Goal: Task Accomplishment & Management: Manage account settings

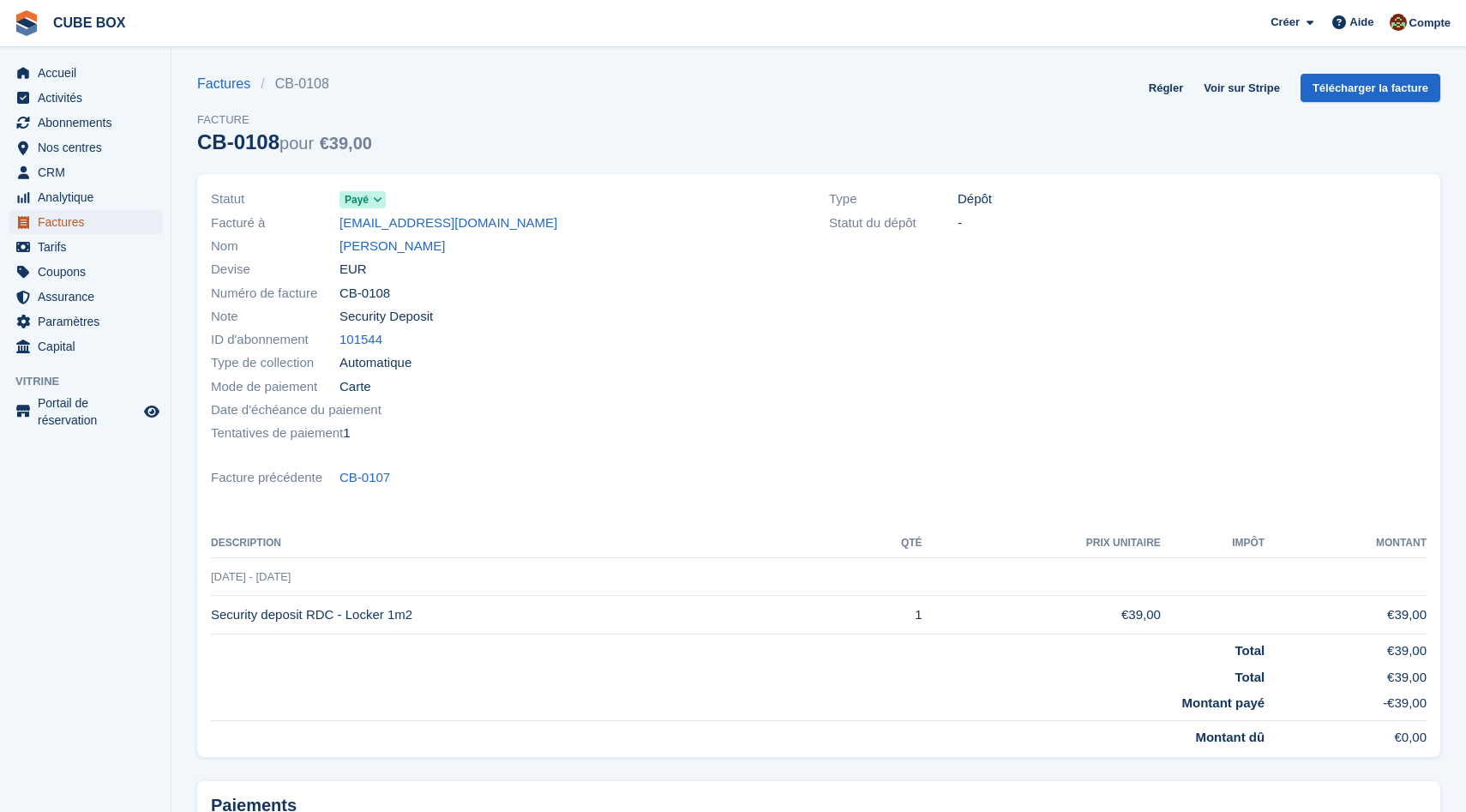
click at [70, 220] on span "Factures" at bounding box center [89, 222] width 103 height 24
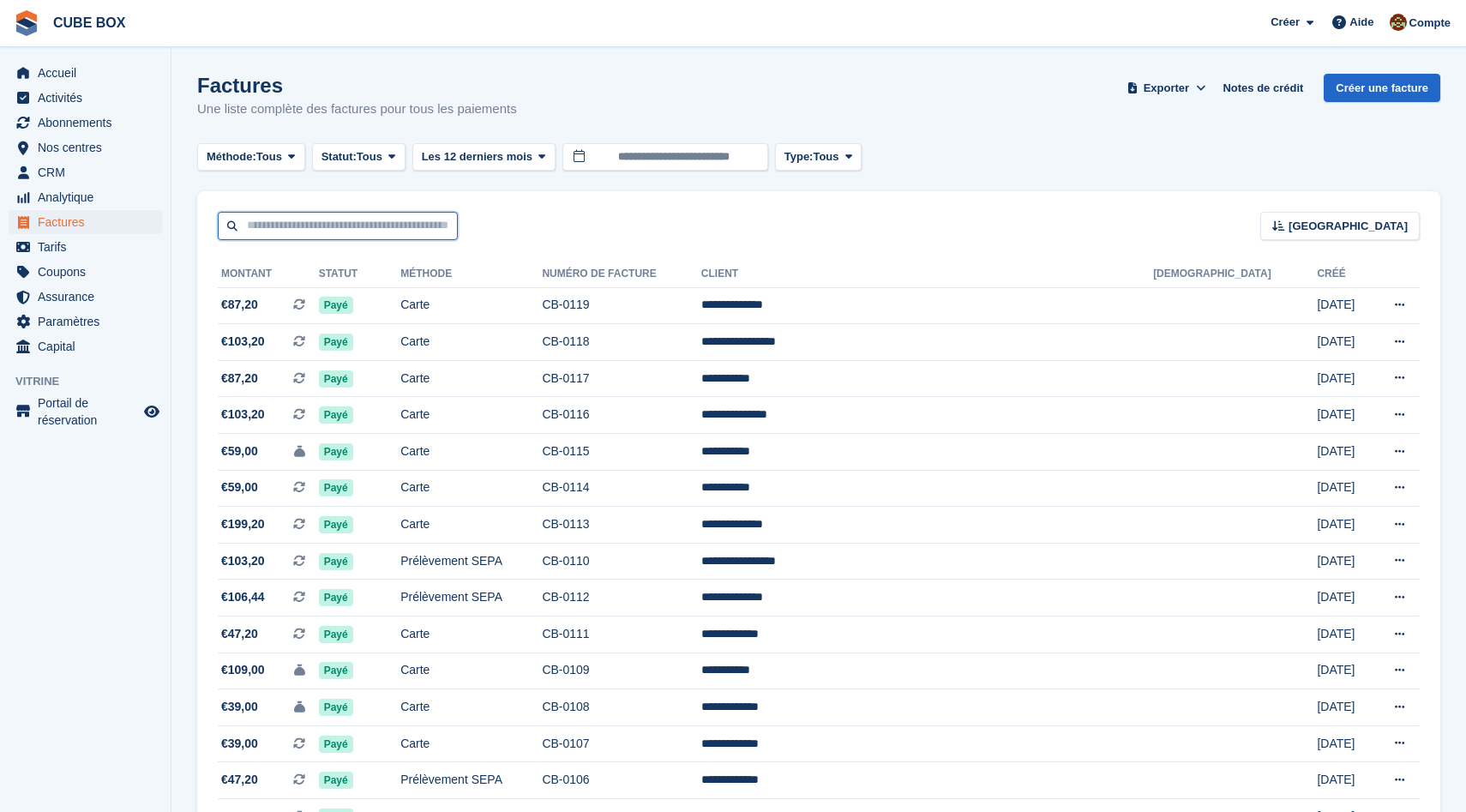
click at [306, 237] on input "text" at bounding box center [337, 226] width 240 height 28
type input "******"
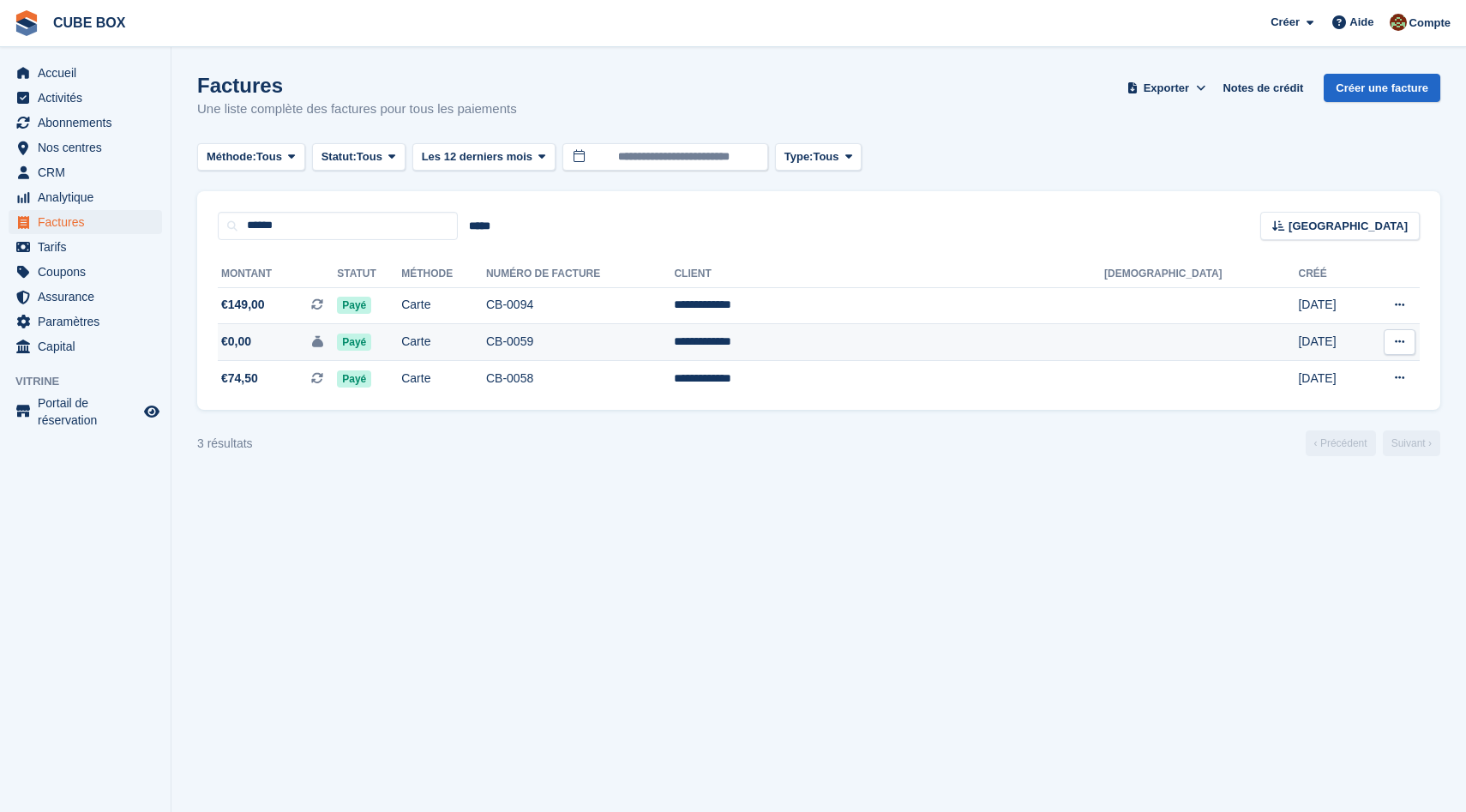
click at [401, 348] on td "Payé" at bounding box center [369, 342] width 64 height 36
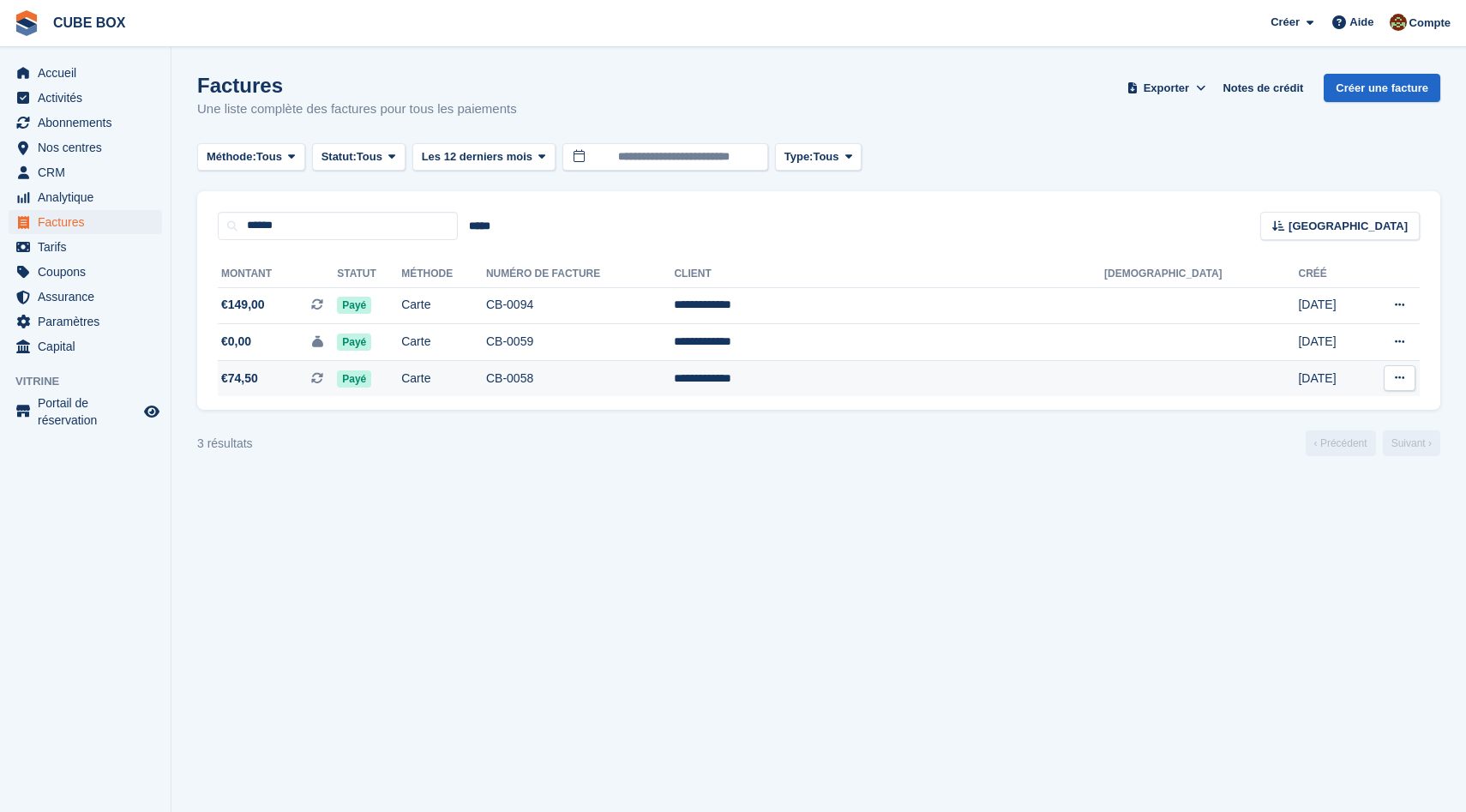
click at [401, 372] on td "Payé" at bounding box center [369, 378] width 64 height 36
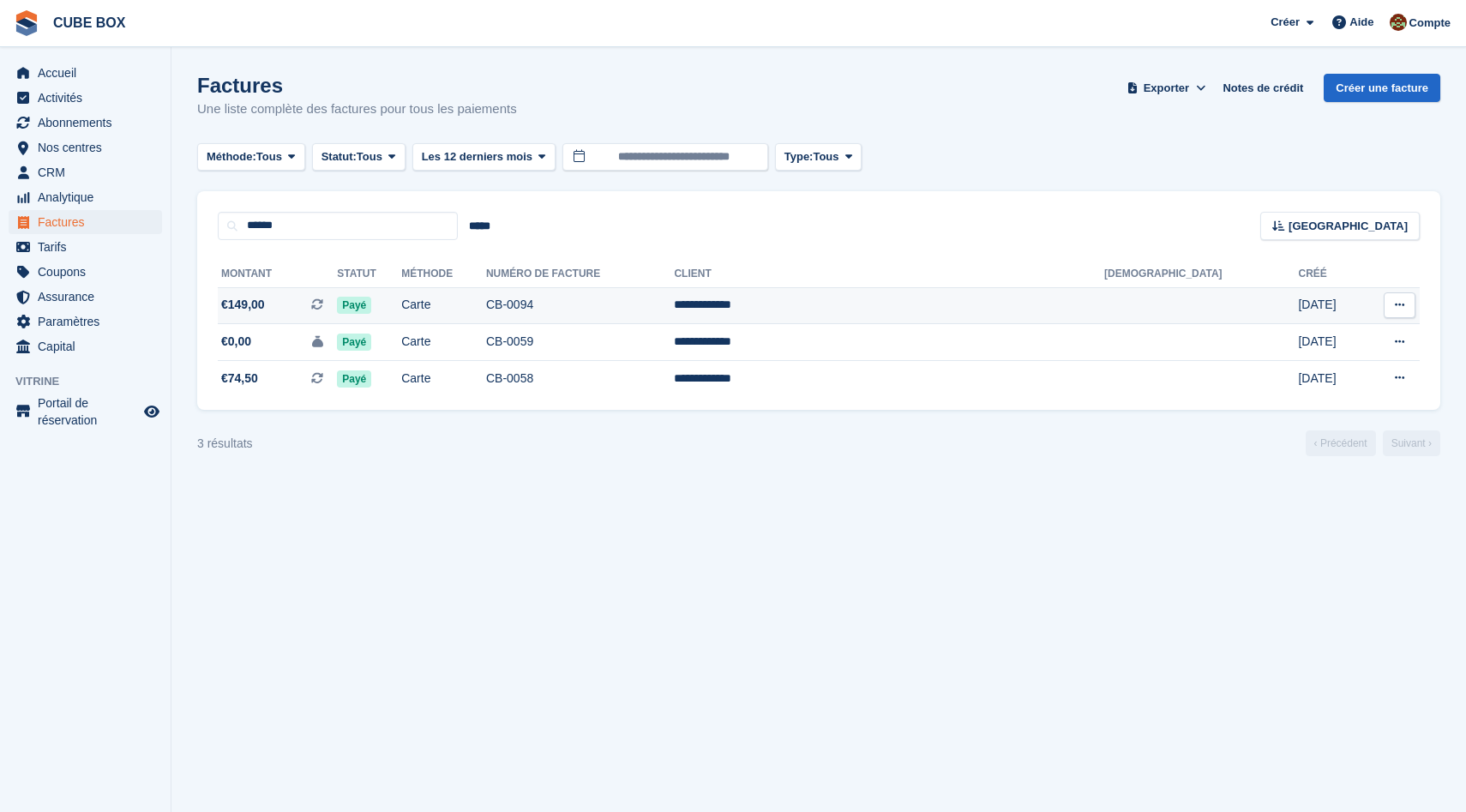
click at [401, 298] on td "Payé" at bounding box center [369, 305] width 64 height 36
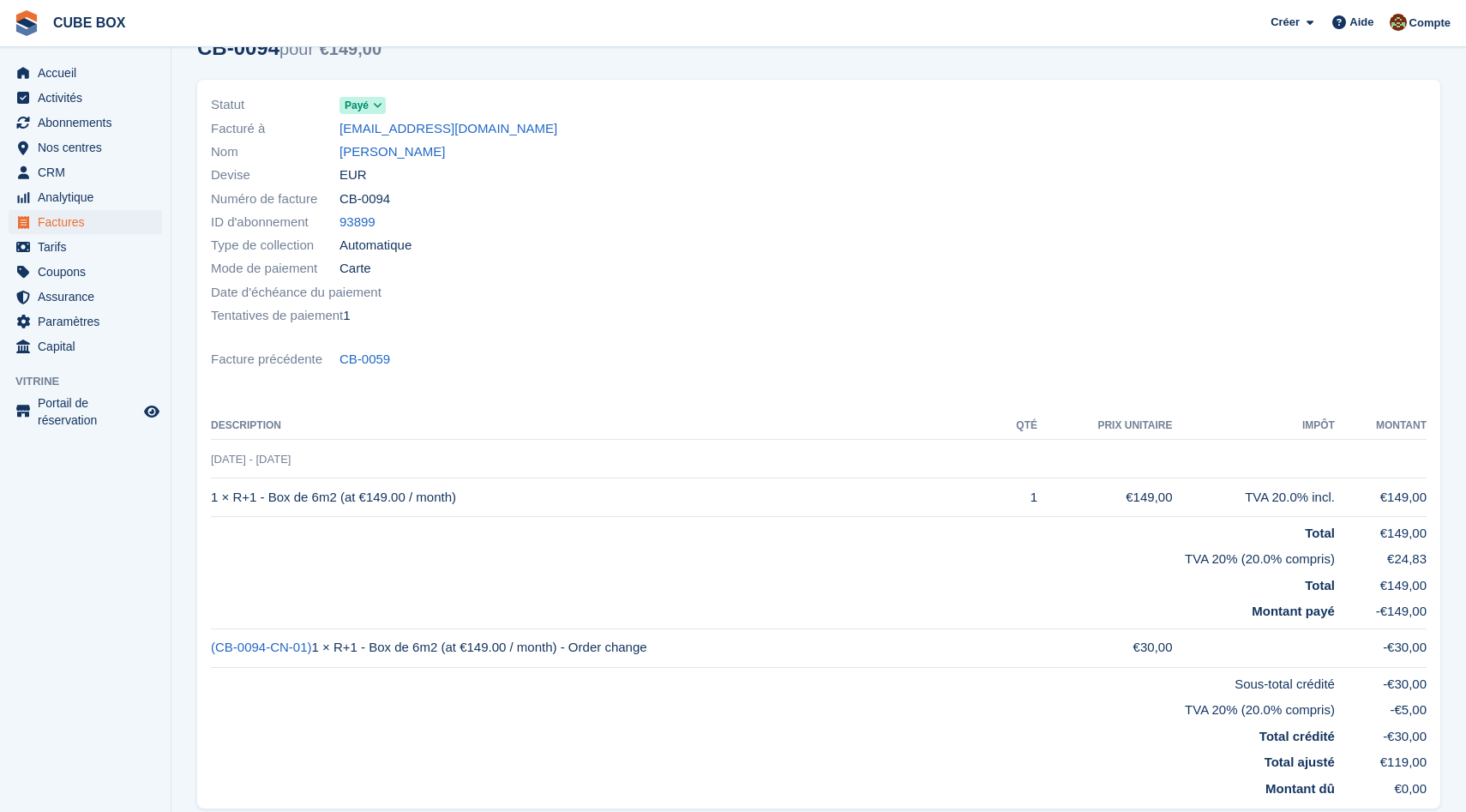
scroll to position [87, 0]
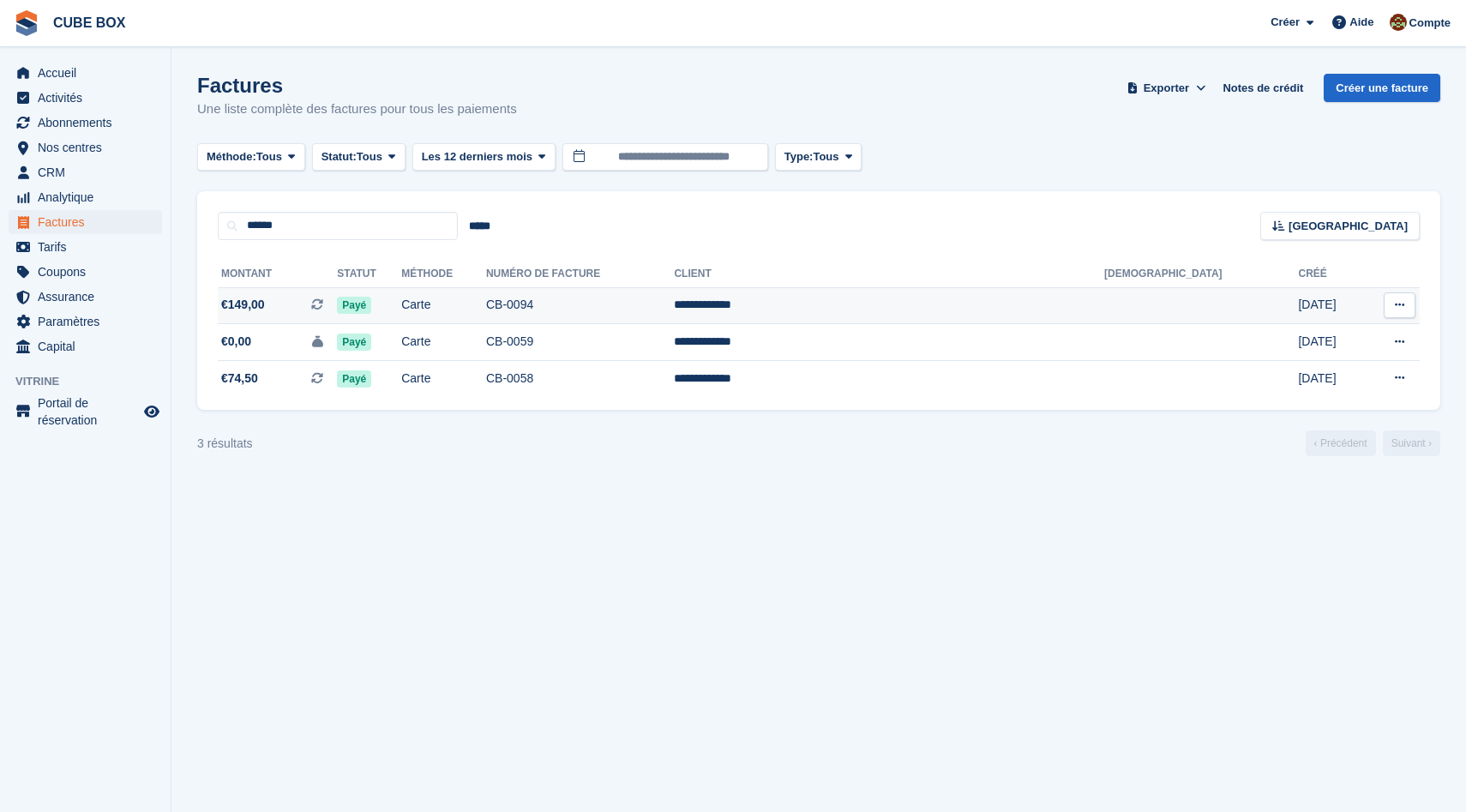
click at [271, 316] on td "€149,00 Il s'agit d'une facture d'abonnement récurrente." at bounding box center [278, 305] width 120 height 36
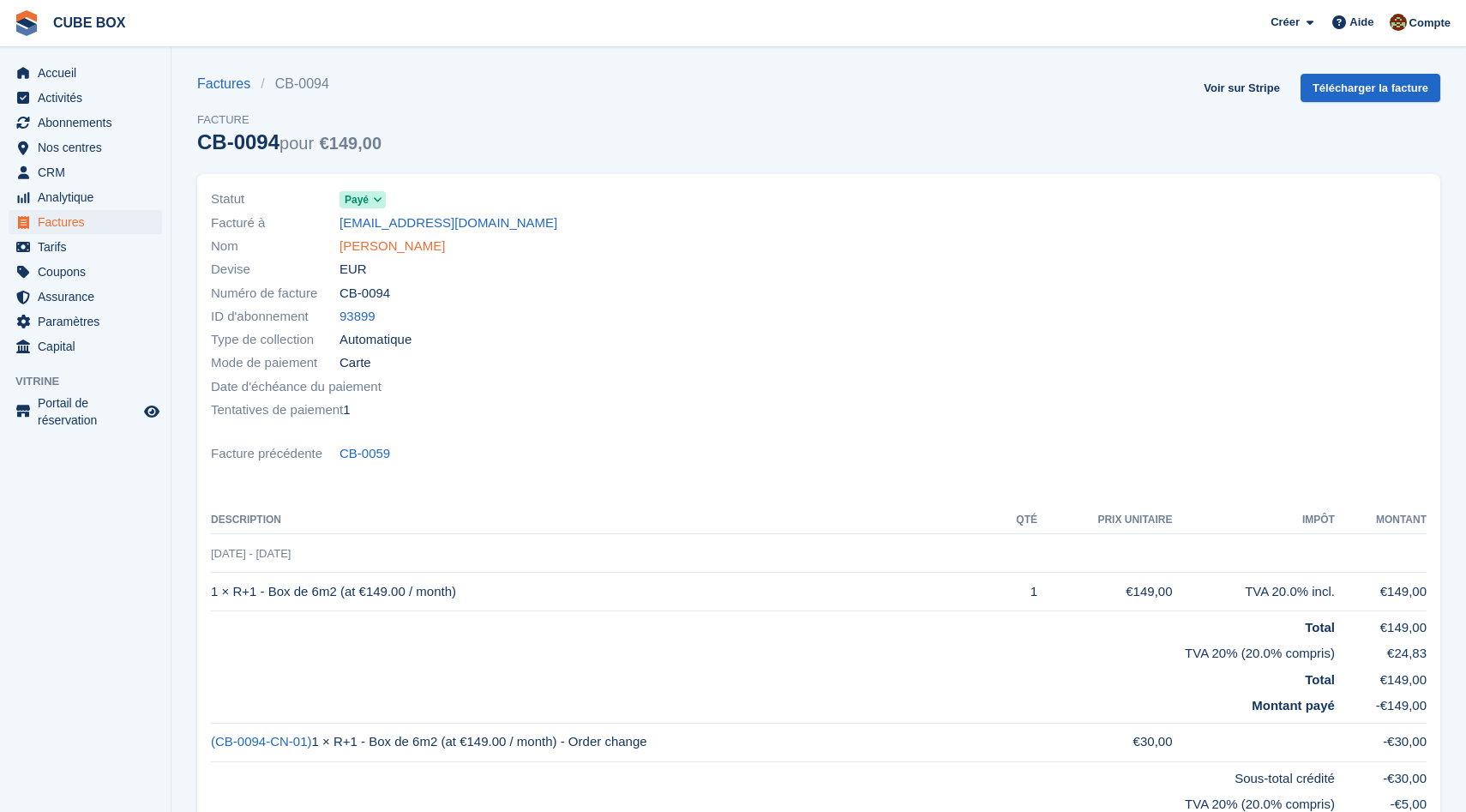
click at [400, 245] on link "[PERSON_NAME]" at bounding box center [391, 246] width 106 height 20
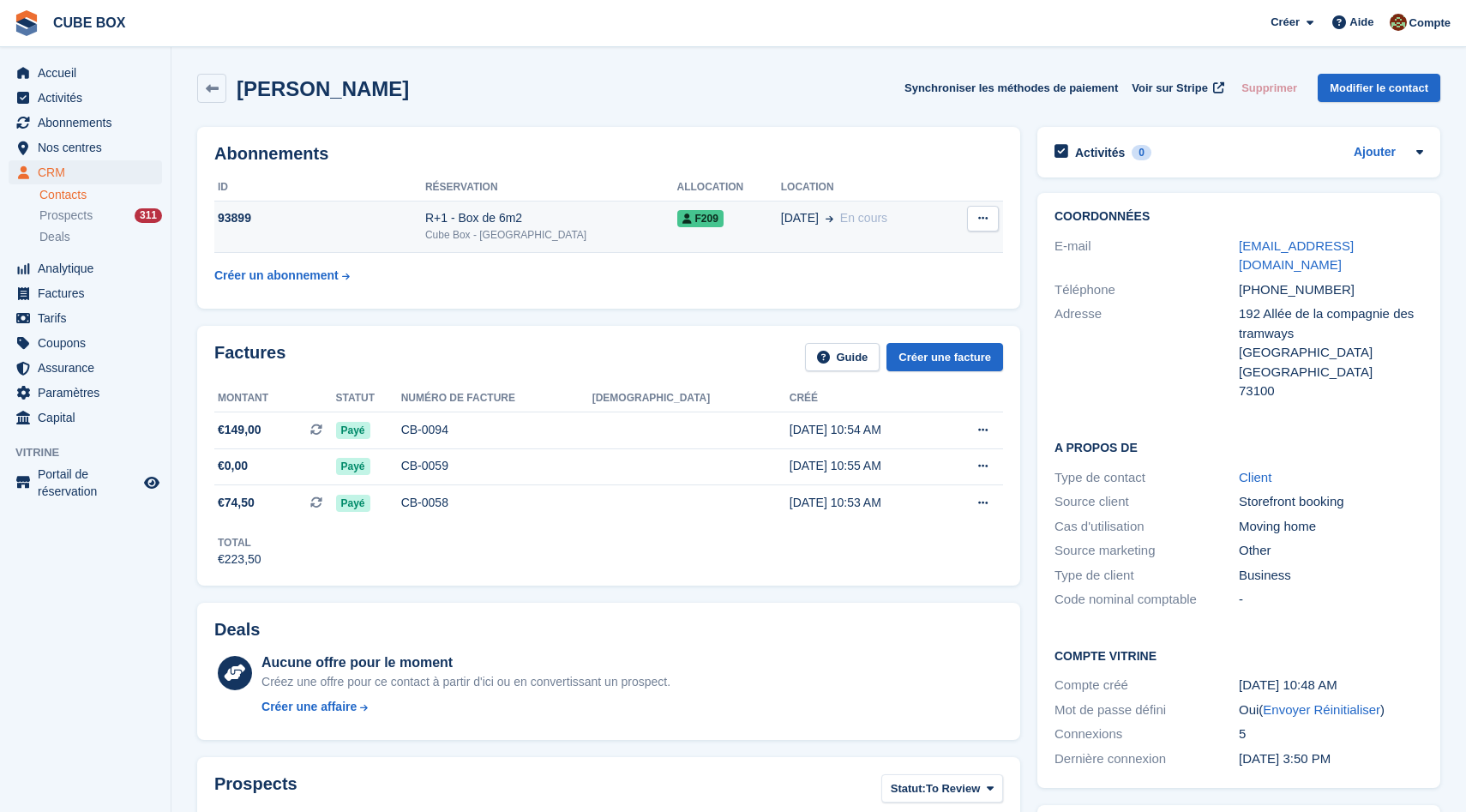
click at [367, 227] on td "93899" at bounding box center [320, 227] width 211 height 52
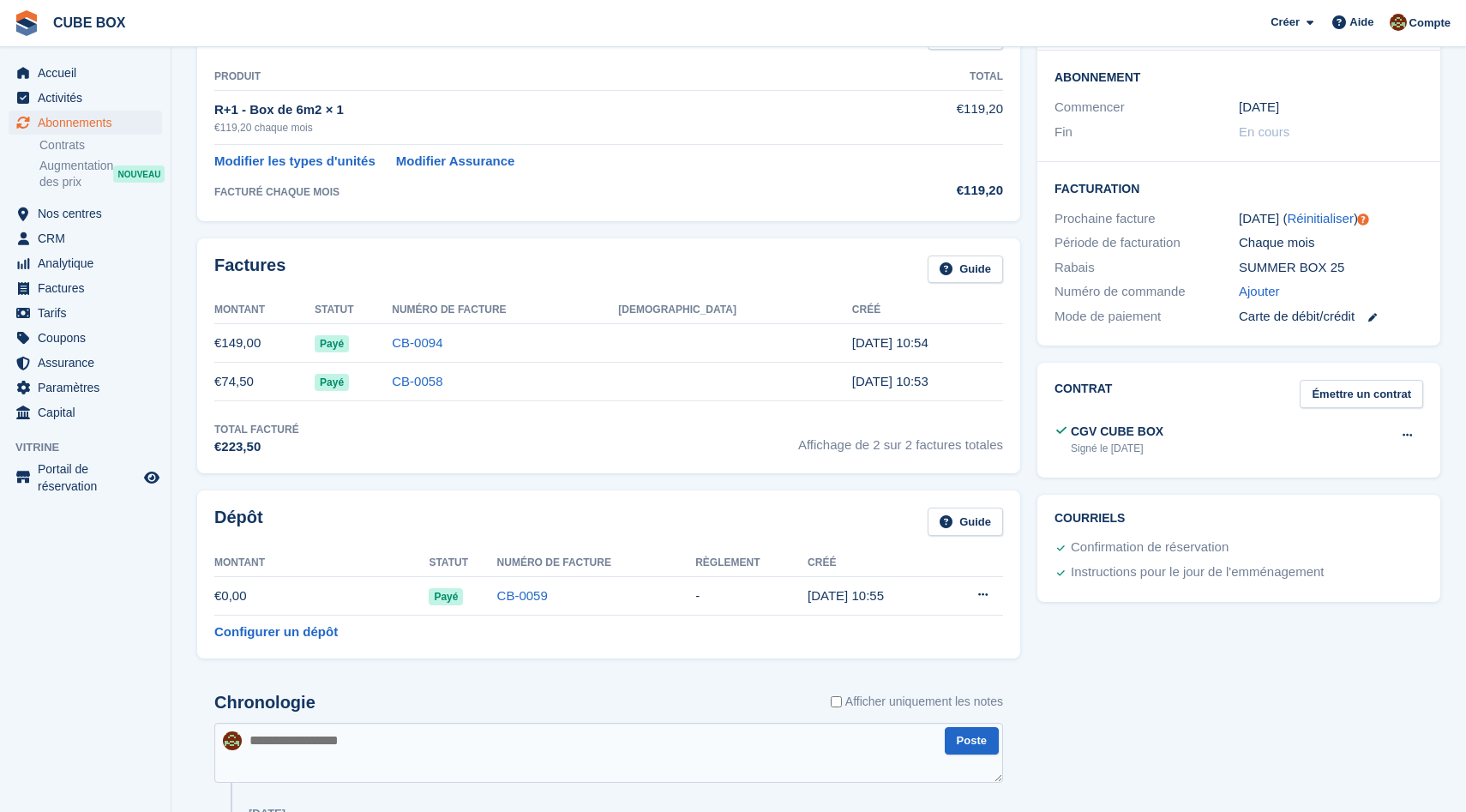
scroll to position [307, 0]
click at [988, 597] on button at bounding box center [983, 598] width 32 height 26
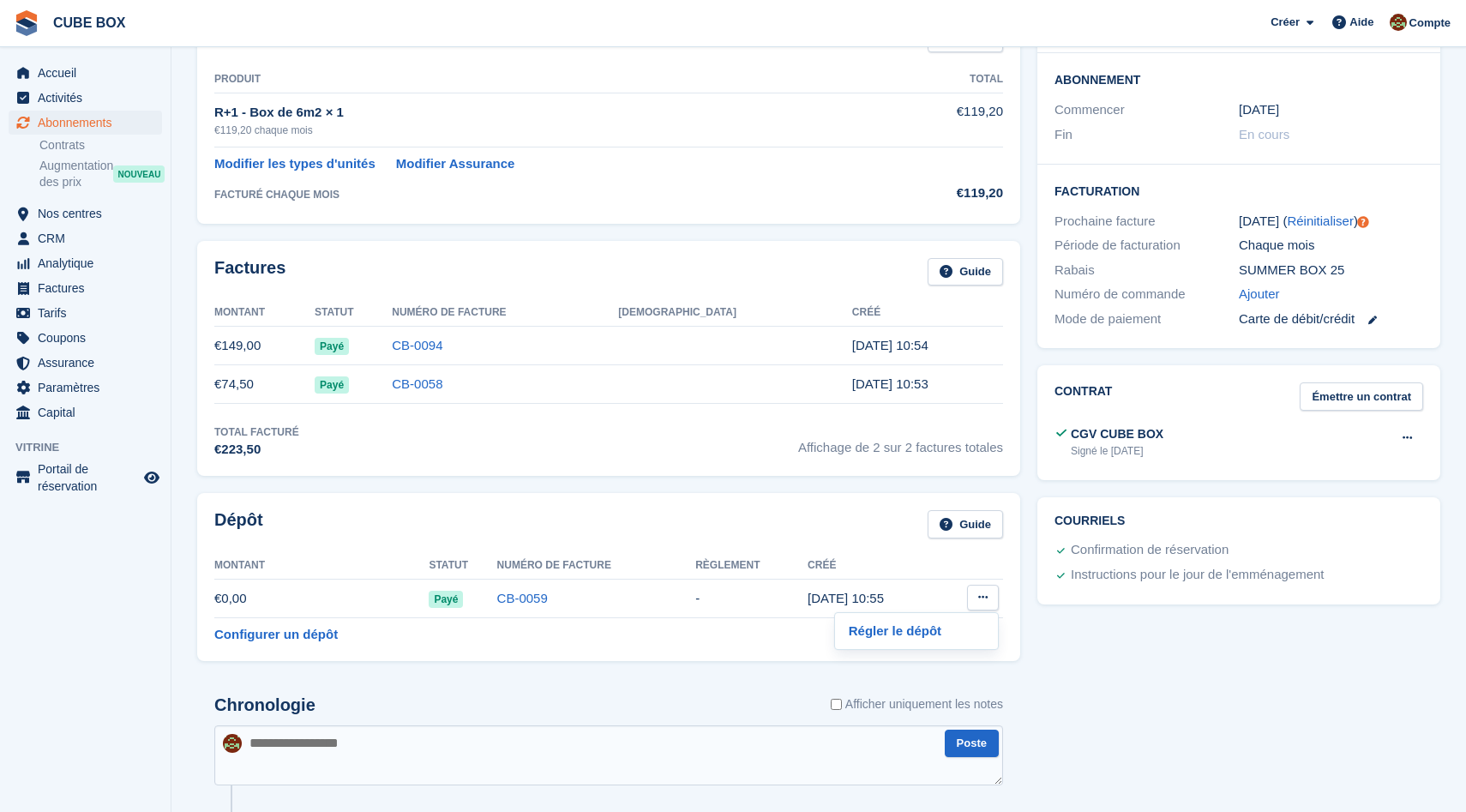
click at [1038, 619] on div "Activités 0 Ajouter Aucune tâche liée à l'abonnement n° 93899 Réservation Clien…" at bounding box center [1239, 554] width 420 height 1489
click at [264, 640] on link "Configurer un dépôt" at bounding box center [276, 634] width 123 height 20
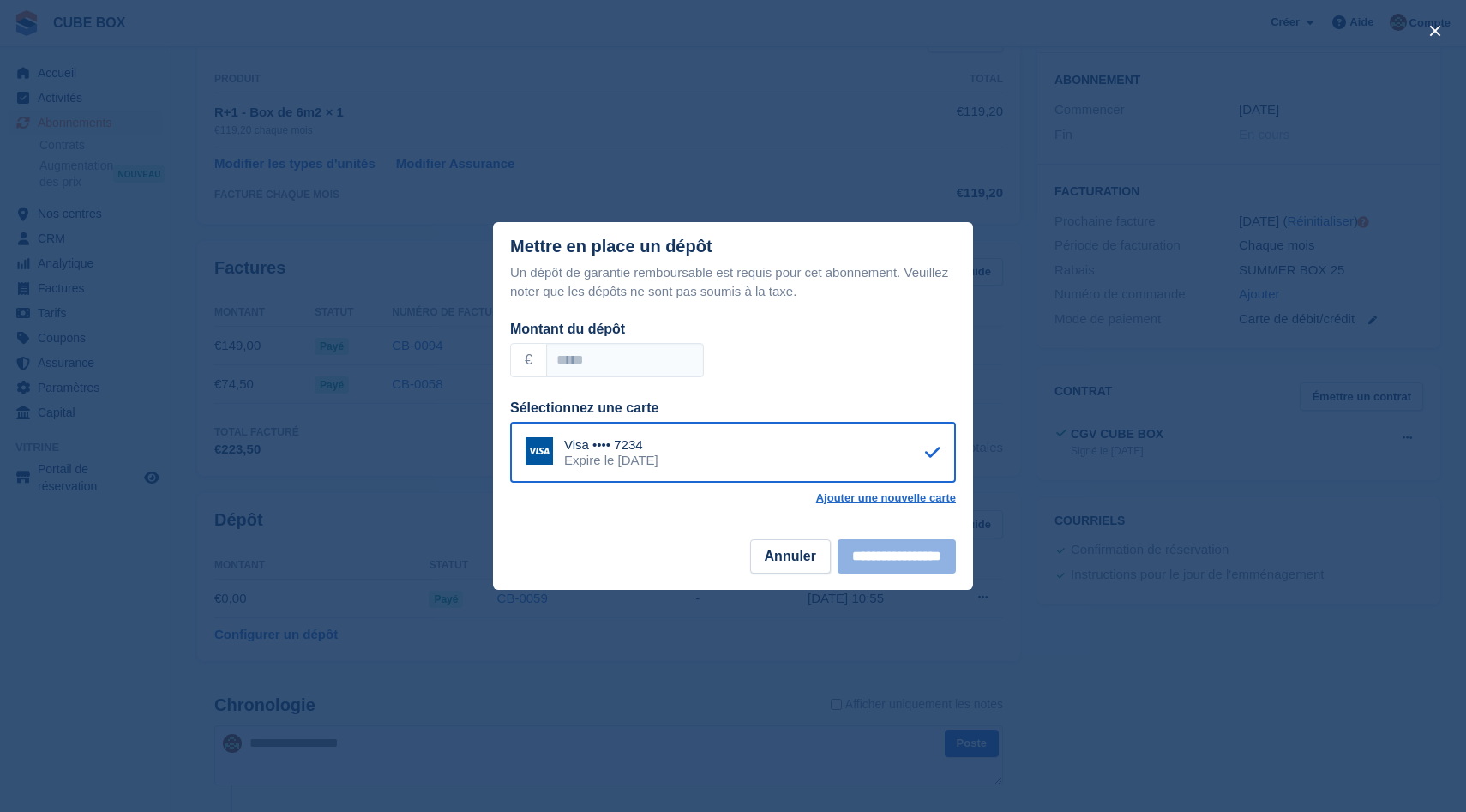
click at [996, 239] on div "close" at bounding box center [733, 406] width 1466 height 812
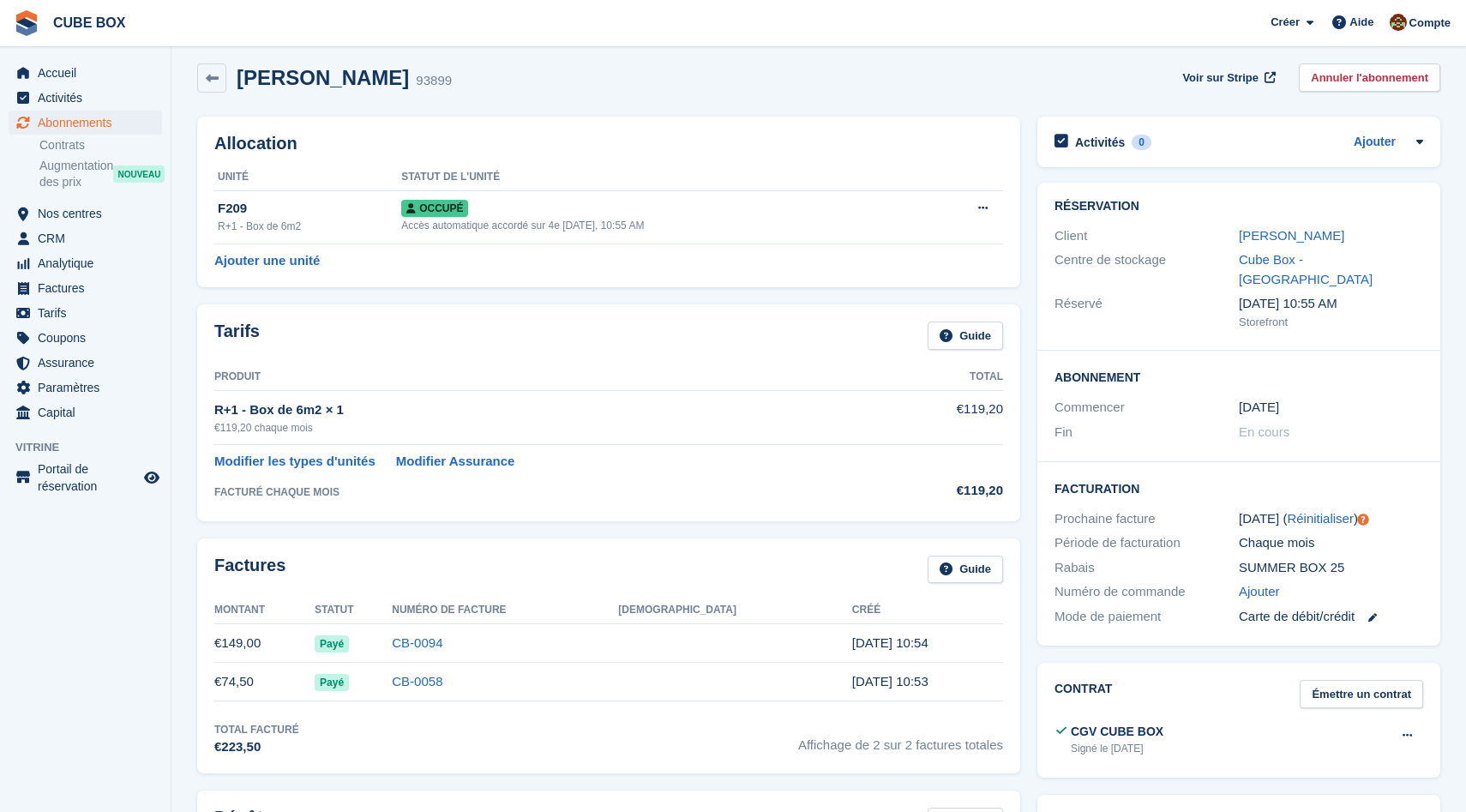
scroll to position [0, 0]
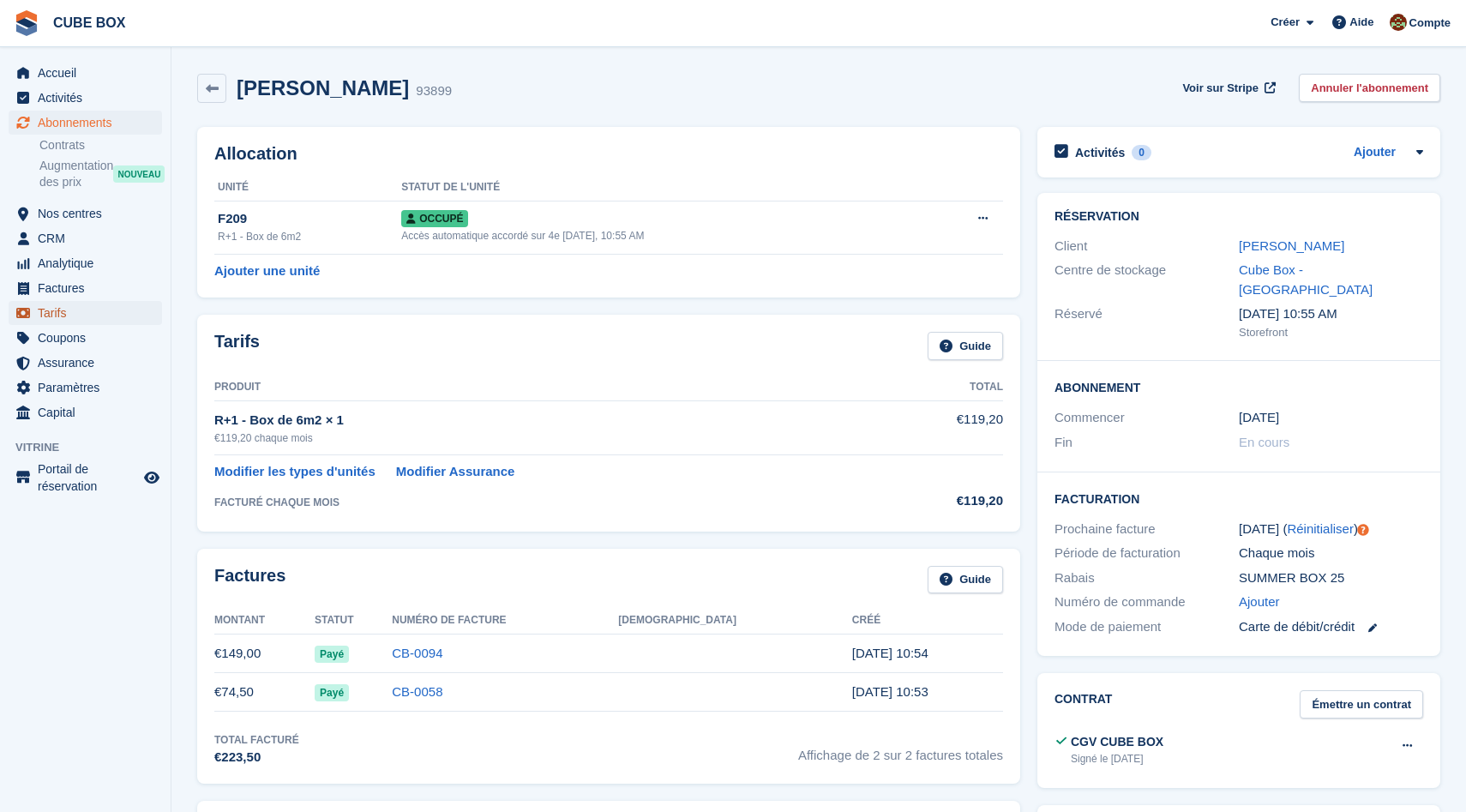
click at [74, 308] on span "Tarifs" at bounding box center [89, 313] width 103 height 24
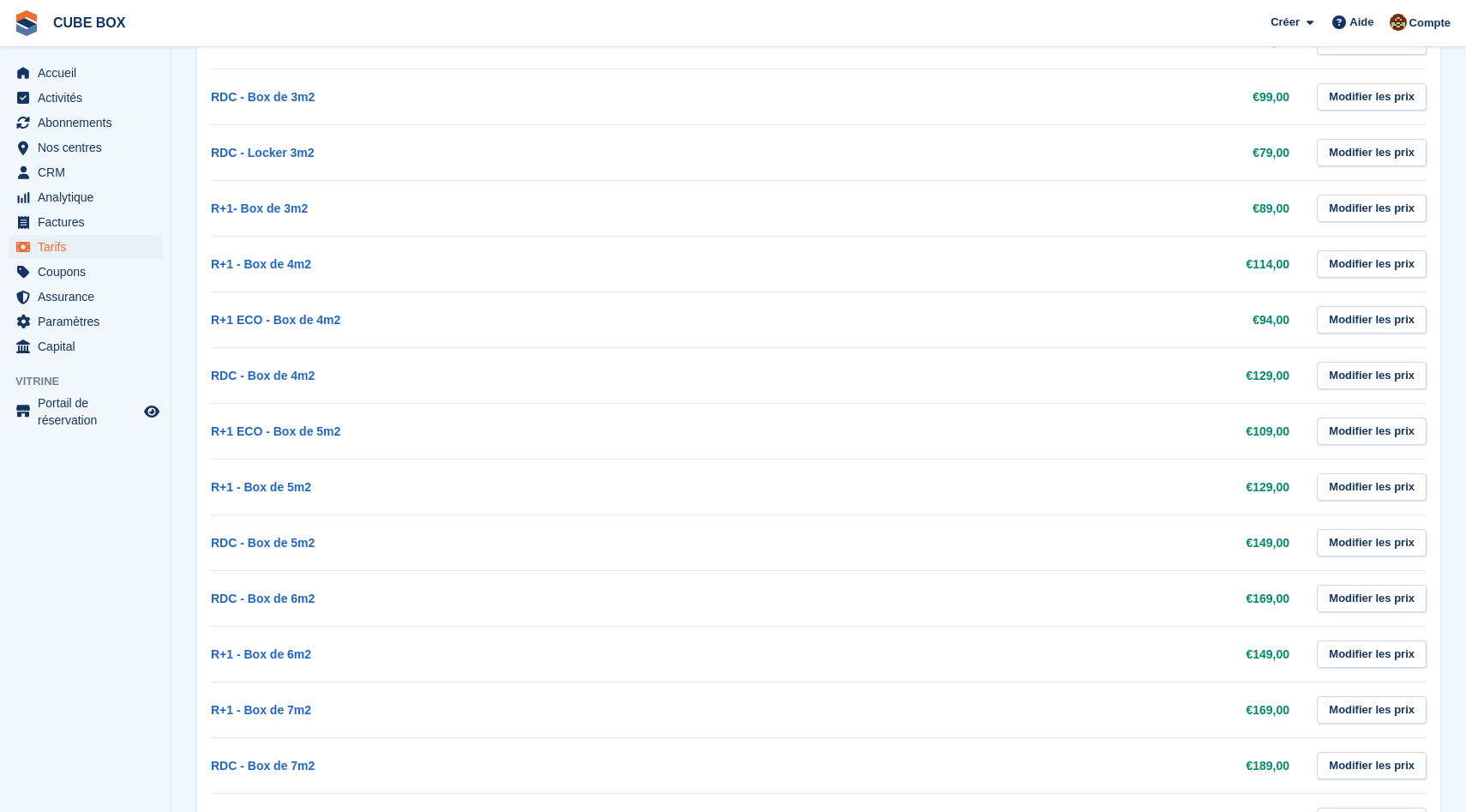
scroll to position [557, 0]
